Goal: Task Accomplishment & Management: Manage account settings

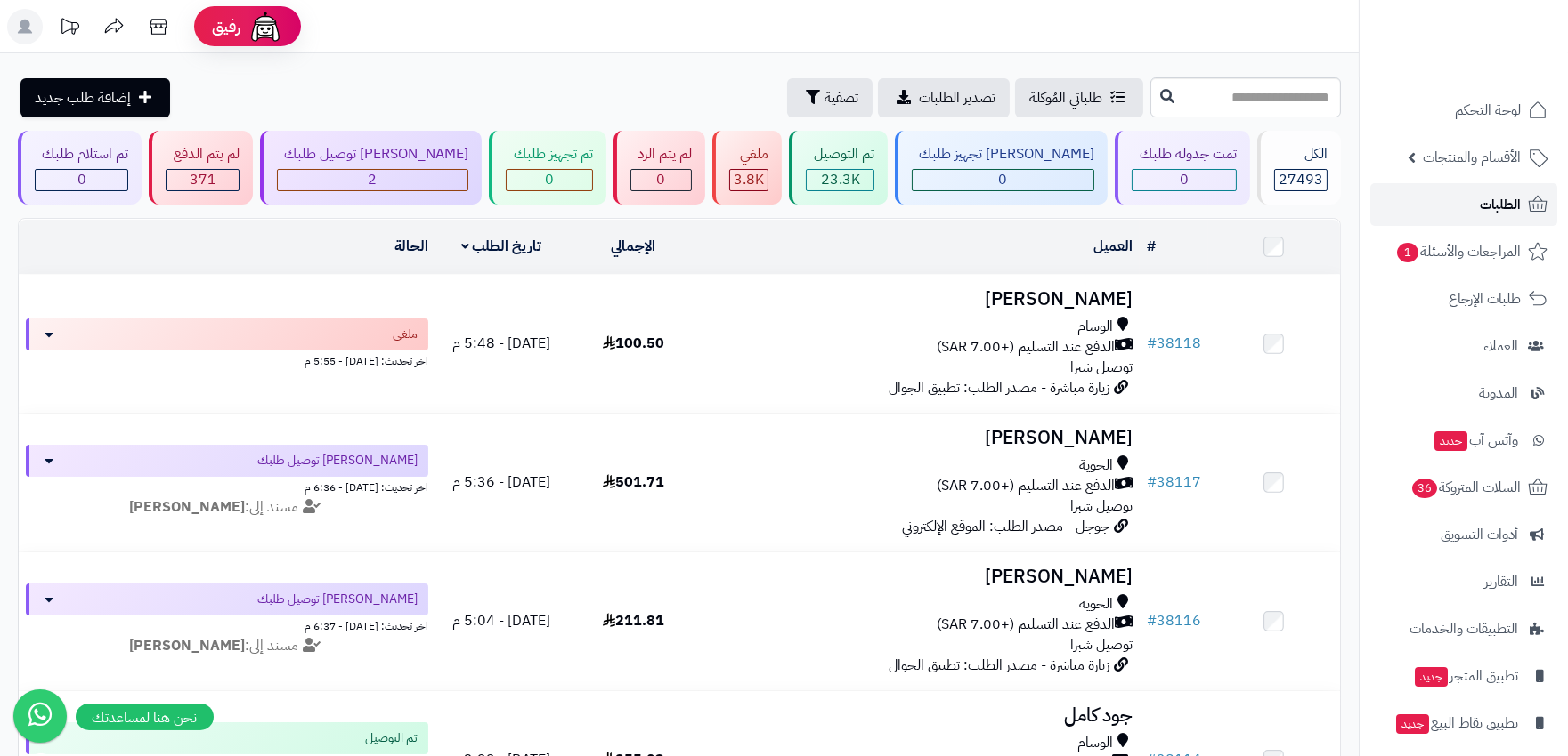
click at [1503, 210] on span "الطلبات" at bounding box center [1500, 204] width 41 height 25
